Goal: Task Accomplishment & Management: Complete application form

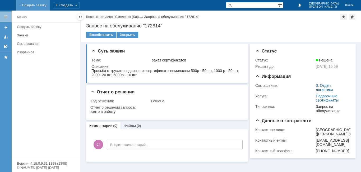
click at [50, 4] on link "+ Создать заявку" at bounding box center [33, 5] width 34 height 11
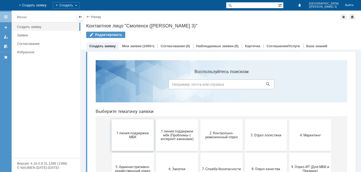
click at [131, 130] on button "1 линия поддержки МБК" at bounding box center [133, 135] width 42 height 32
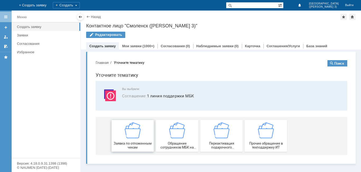
click at [127, 139] on div "Заявка по отложенным чекам" at bounding box center [132, 136] width 39 height 27
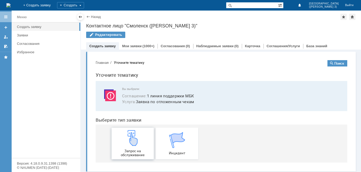
click at [133, 140] on img at bounding box center [133, 138] width 16 height 16
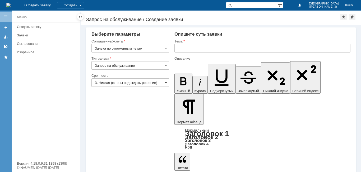
click at [166, 83] on span at bounding box center [166, 83] width 2 height 4
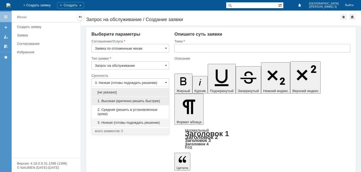
click at [120, 100] on span "1. Высокая (критично решить быстрее)" at bounding box center [130, 101] width 71 height 4
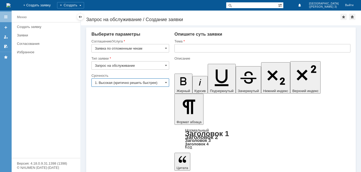
type input "1. Высокая (критично решить быстрее)"
click at [179, 49] on input "text" at bounding box center [262, 48] width 176 height 8
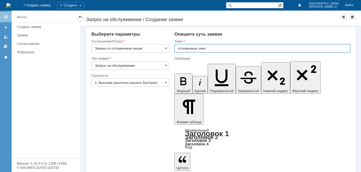
type input "отложенные чеки"
